Goal: Transaction & Acquisition: Obtain resource

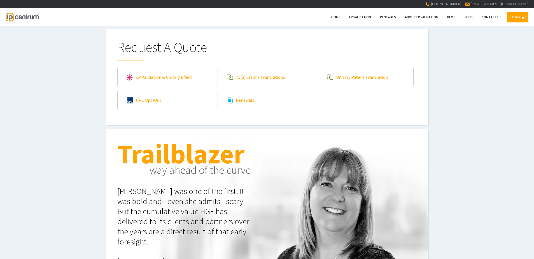
type input"] "[EMAIL_ADDRESS][DOMAIN_NAME]"
click at [333, 12] on link "LOG IN" at bounding box center [518, 17] width 22 height 11
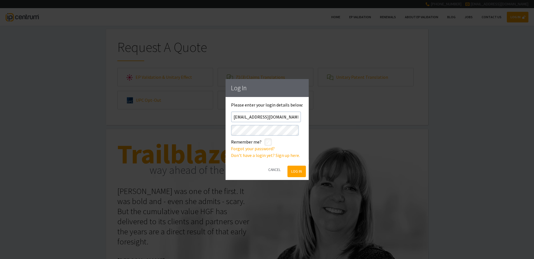
click at [299, 145] on button "Log In" at bounding box center [297, 171] width 18 height 11
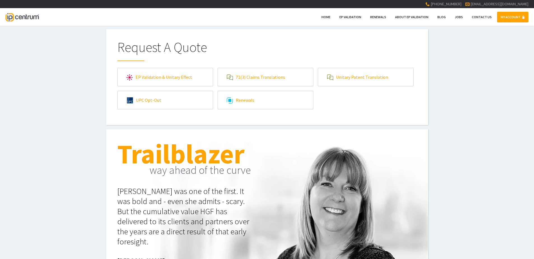
click at [255, 76] on link "71(3) Claims Translations" at bounding box center [265, 77] width 95 height 18
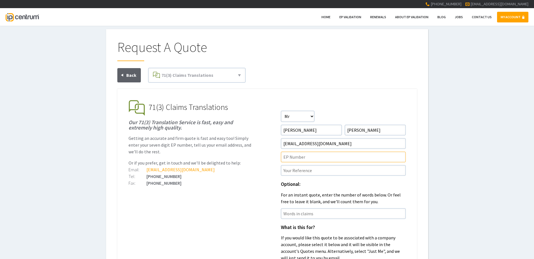
click at [298, 159] on input"] "text" at bounding box center [343, 157] width 125 height 11
click at [289, 159] on input"] "text" at bounding box center [343, 157] width 125 height 11
paste input"] "22849682.4"
type input"] "EP22849682.4"
paste input"] "P45913EPN1"
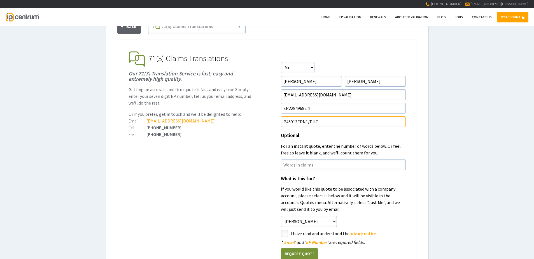
scroll to position [84, 0]
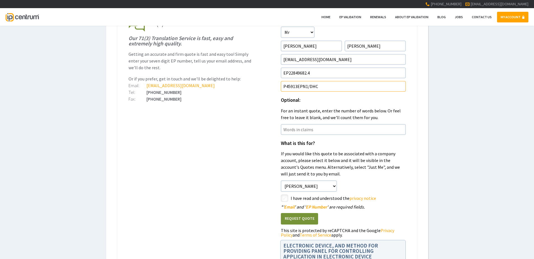
type input"] "P45913EPN1/DHC"
click at [281, 199] on label "styled-checkbox" at bounding box center [284, 197] width 7 height 7
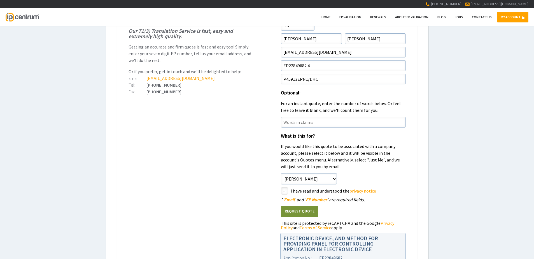
scroll to position [112, 0]
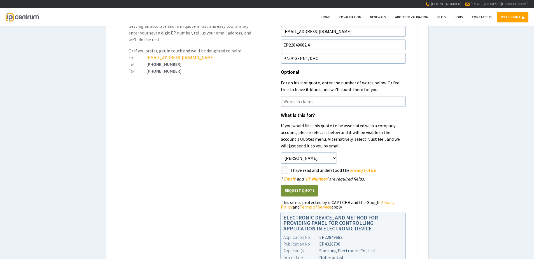
click at [283, 173] on input"] "checkbox" at bounding box center [285, 170] width 7 height 7
checkbox input"] "true"
click at [236, 181] on ul "EP Validation & Unitary Effect IP Centrum makes European Patent Validation and …" at bounding box center [267, 129] width 300 height 305
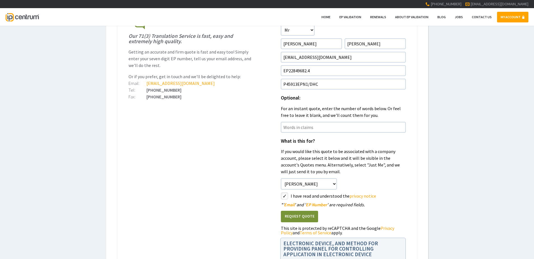
scroll to position [140, 0]
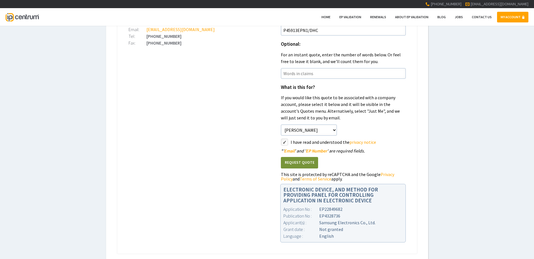
drag, startPoint x: 301, startPoint y: 163, endPoint x: 290, endPoint y: 171, distance: 13.4
click at [300, 164] on button "Request Quote" at bounding box center [299, 162] width 37 height 11
